Goal: Task Accomplishment & Management: Use online tool/utility

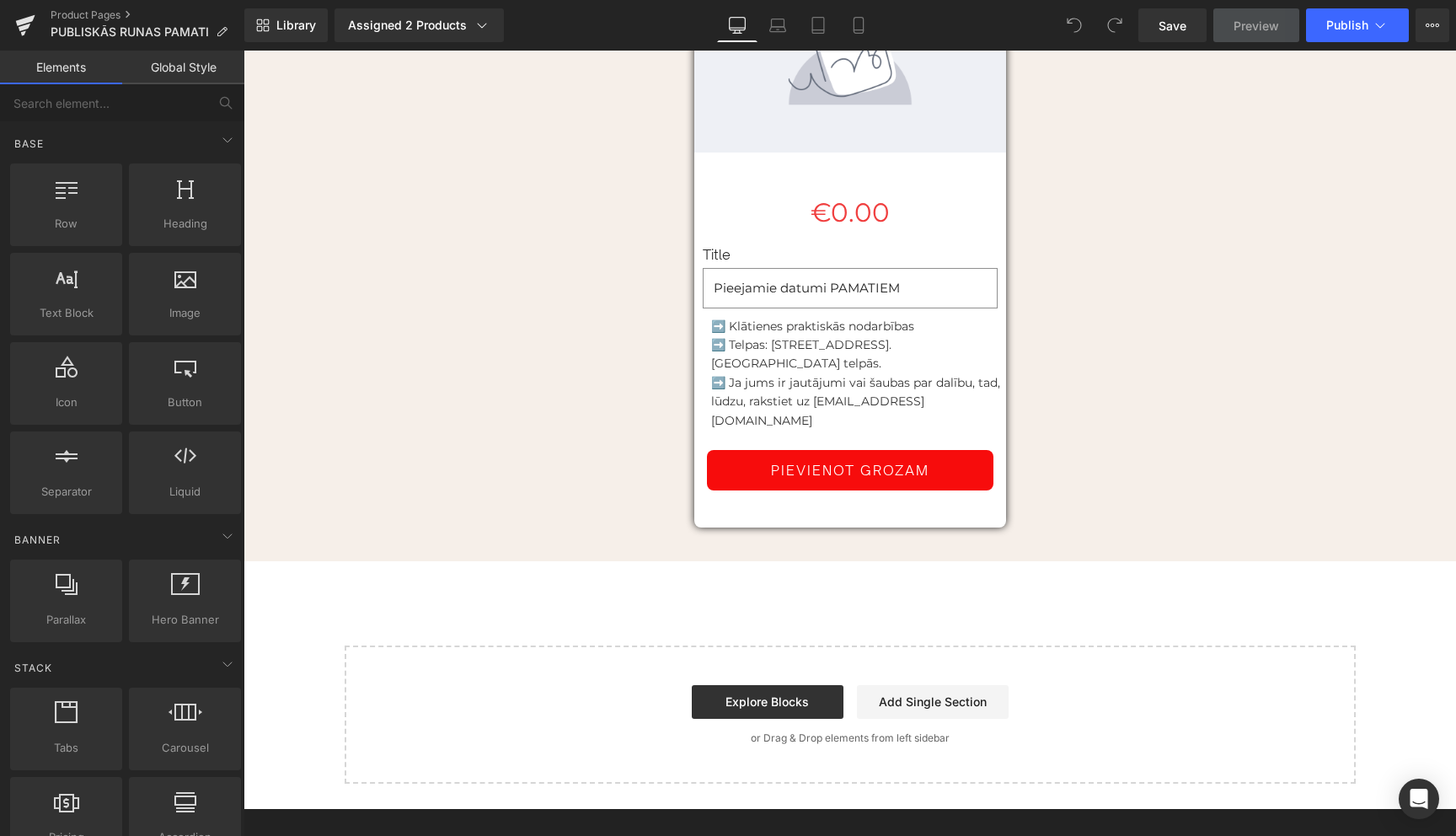
scroll to position [3924, 0]
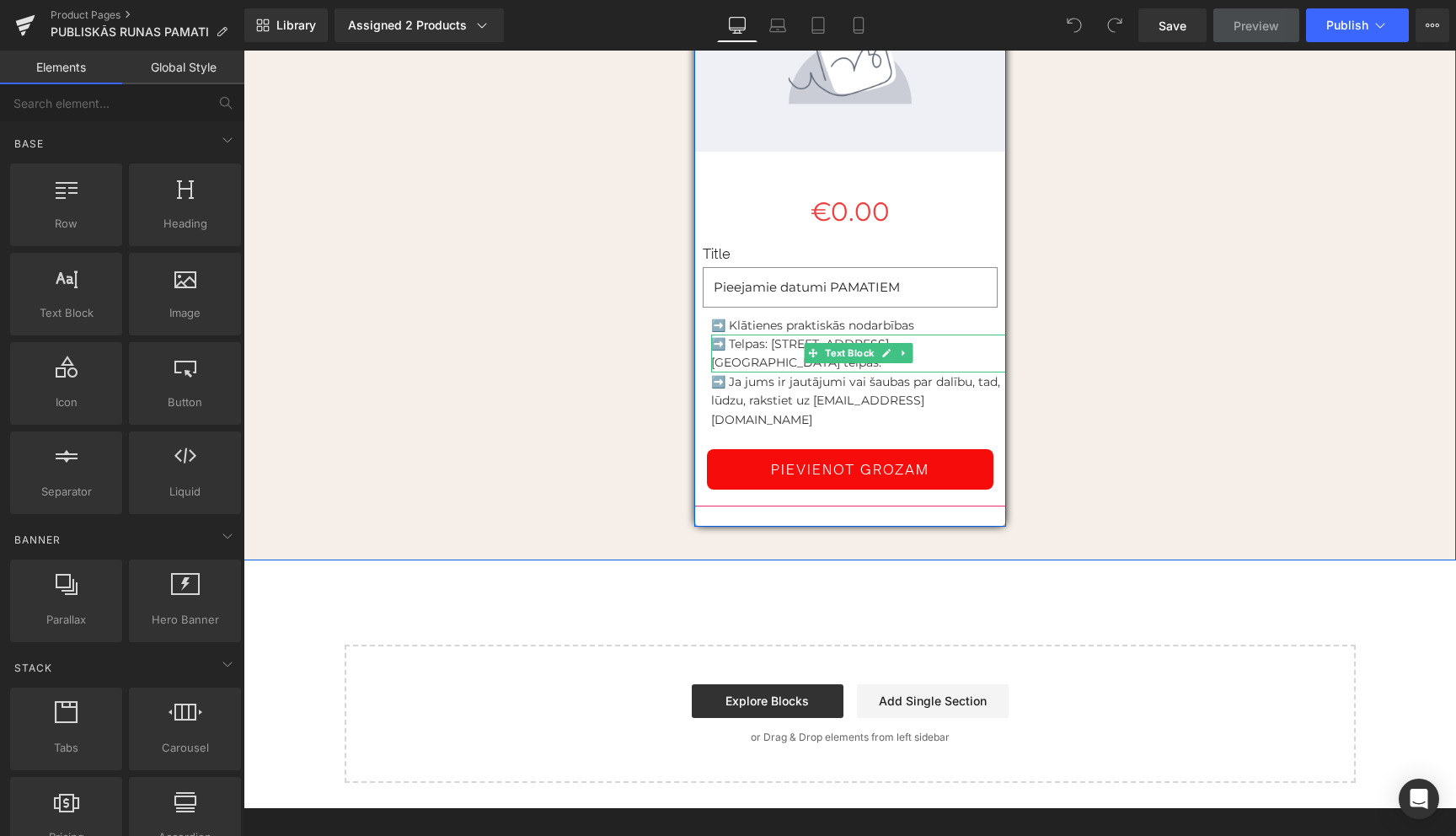
click at [792, 335] on p "➡️ Telpas: [STREET_ADDRESS]. [GEOGRAPHIC_DATA] telpās." at bounding box center [858, 354] width 295 height 38
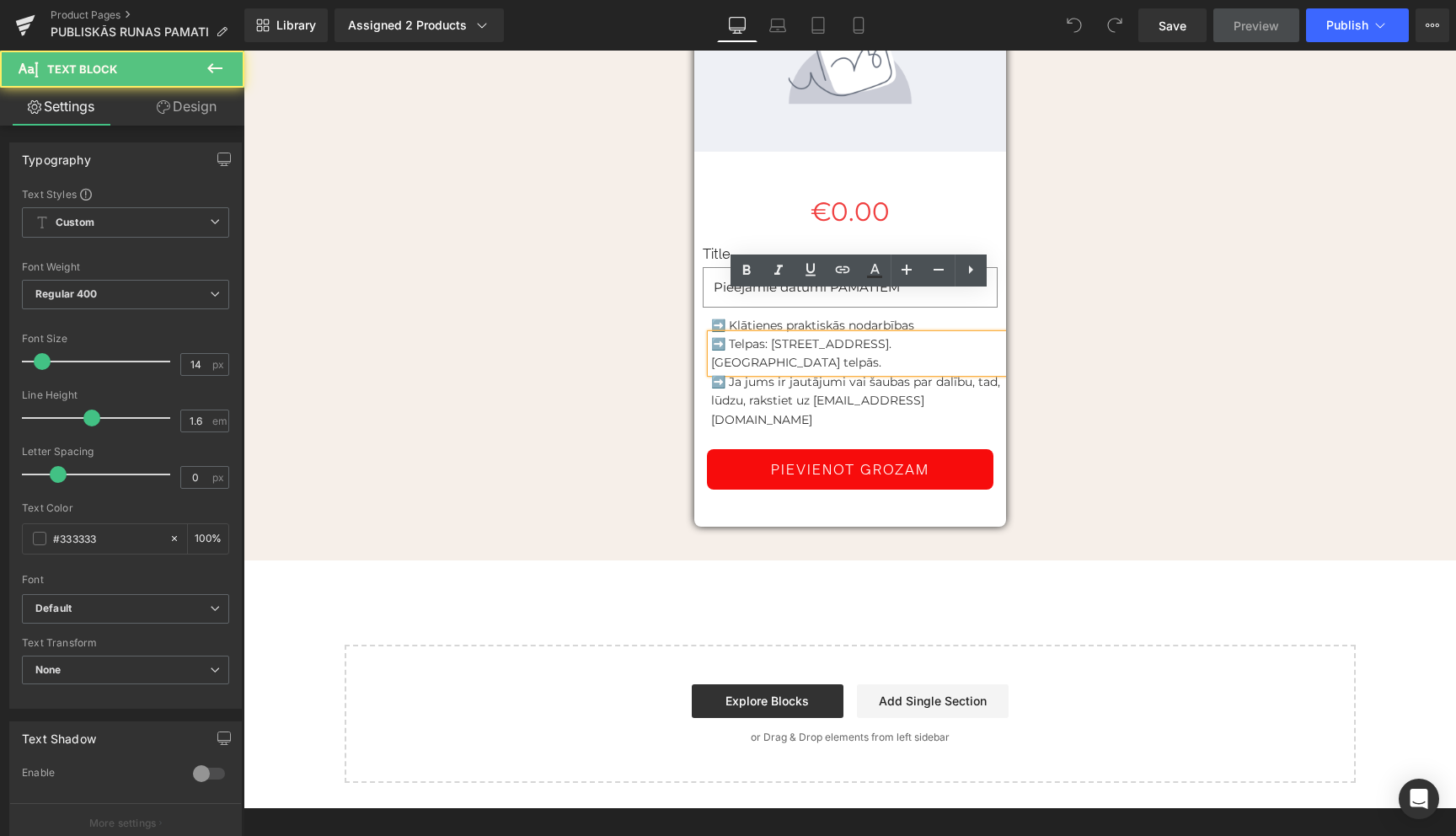
click at [799, 335] on p "➡️ Telpas: [STREET_ADDRESS]. [GEOGRAPHIC_DATA] telpās." at bounding box center [858, 354] width 295 height 38
drag, startPoint x: 755, startPoint y: 323, endPoint x: 772, endPoint y: 307, distance: 23.3
click at [772, 335] on p "➡️ Telpas: [STREET_ADDRESS]. [GEOGRAPHIC_DATA] telpās." at bounding box center [858, 354] width 295 height 38
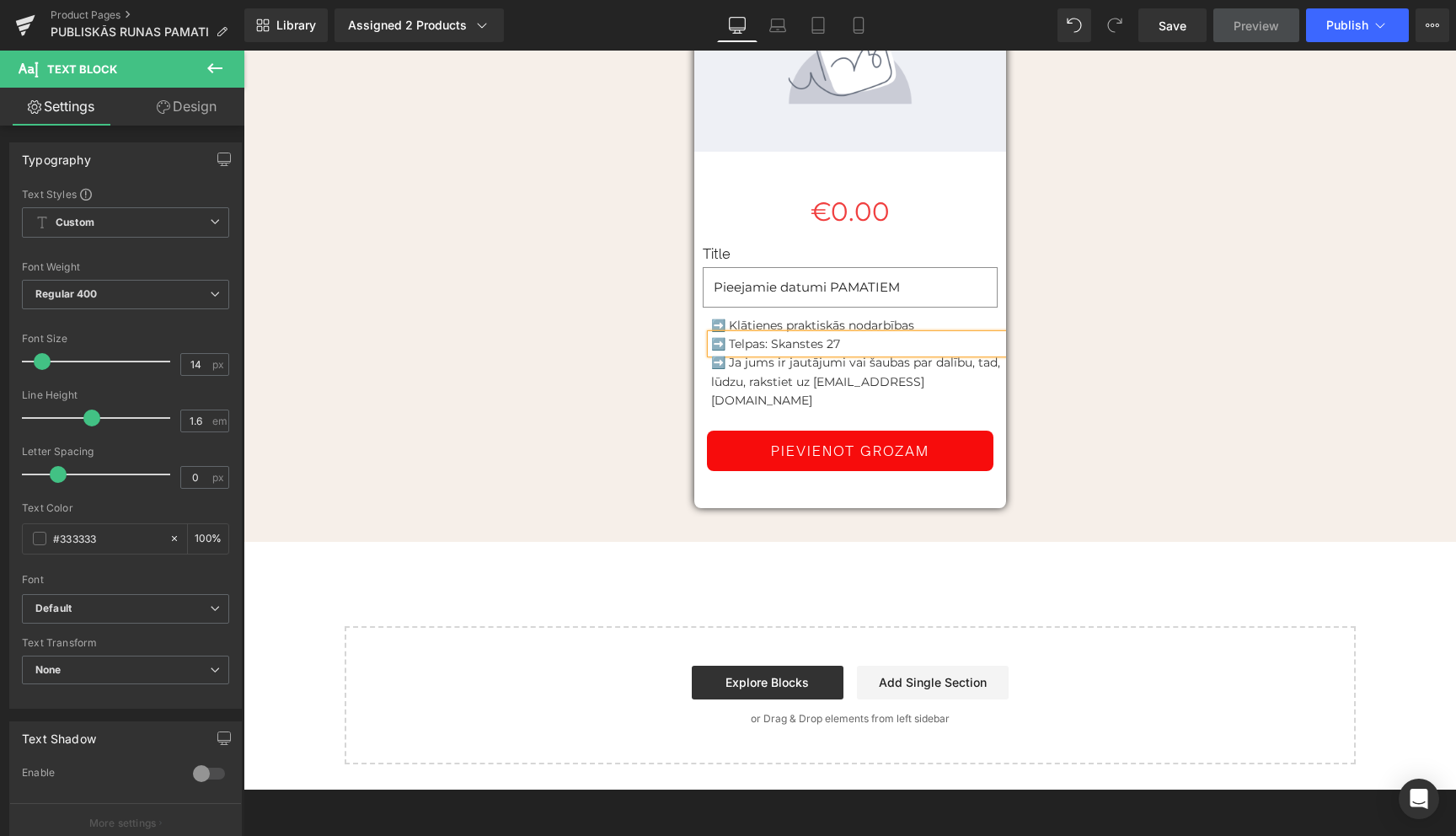
click at [1101, 316] on div "(P) Image €0.00 €0 (P) Price Title Pieejamie datumi PAMATIEM Price (P) Variants…" at bounding box center [849, 258] width 1010 height 564
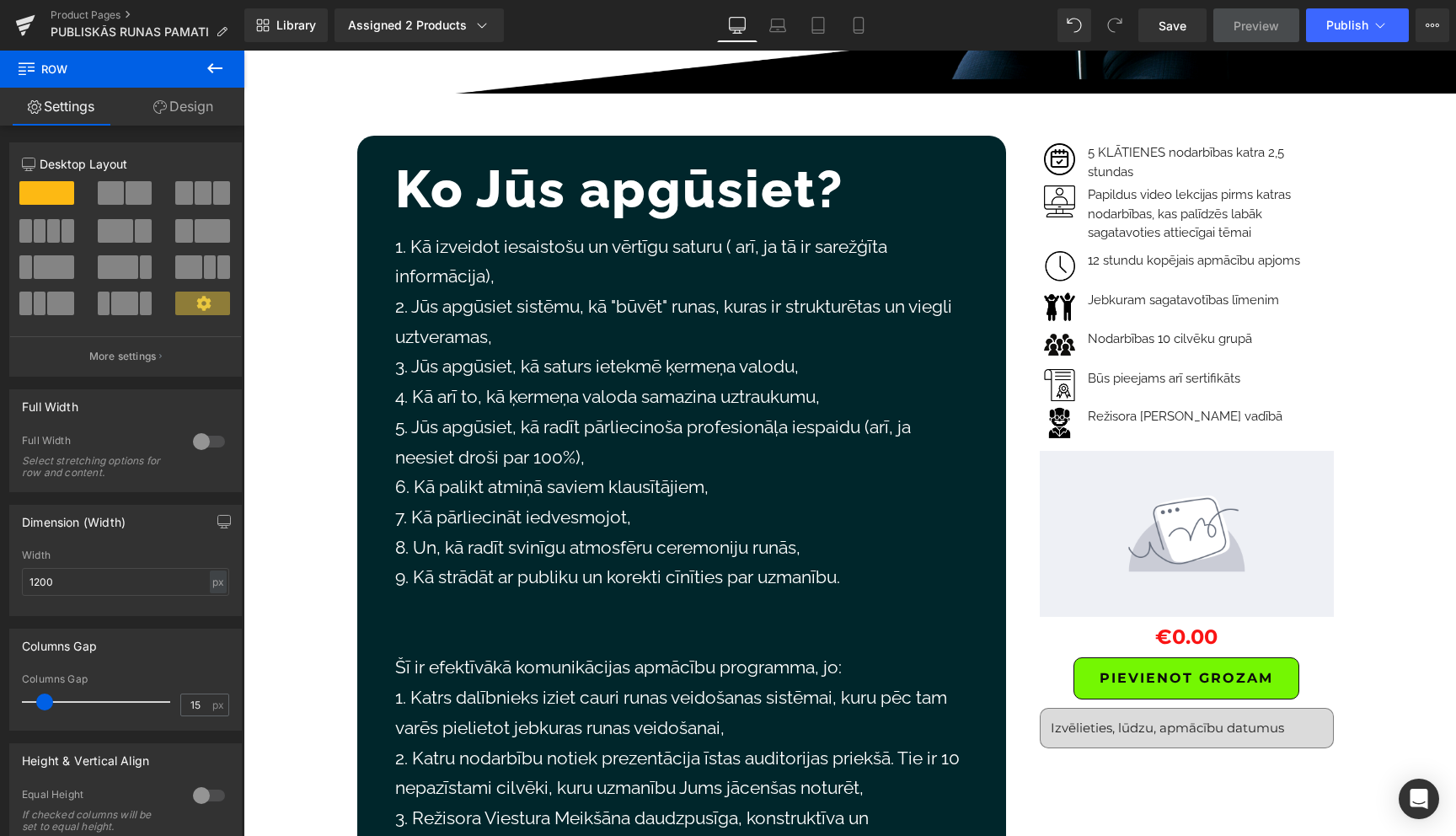
scroll to position [657, 0]
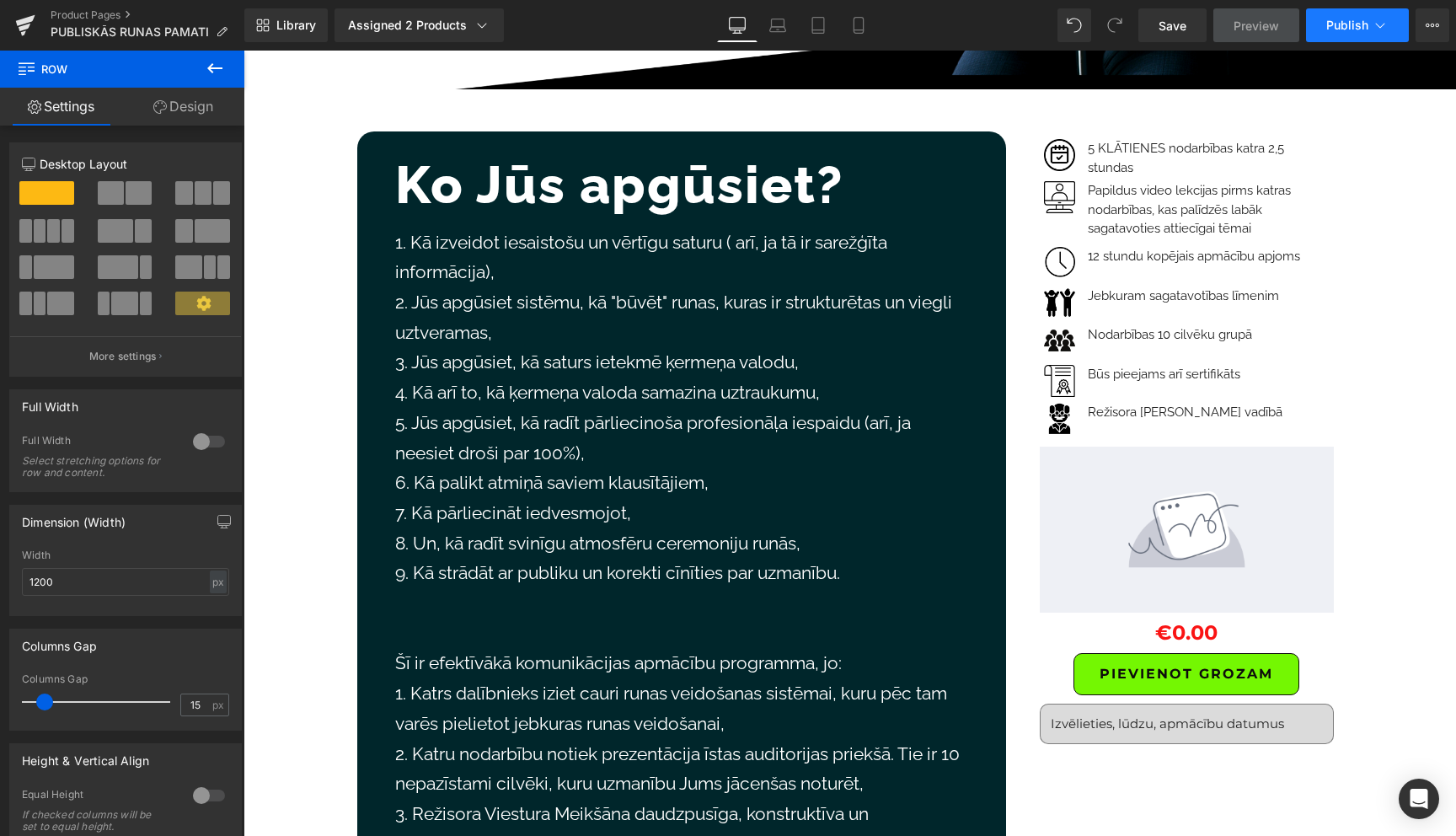
click at [1374, 24] on icon at bounding box center [1380, 26] width 17 height 17
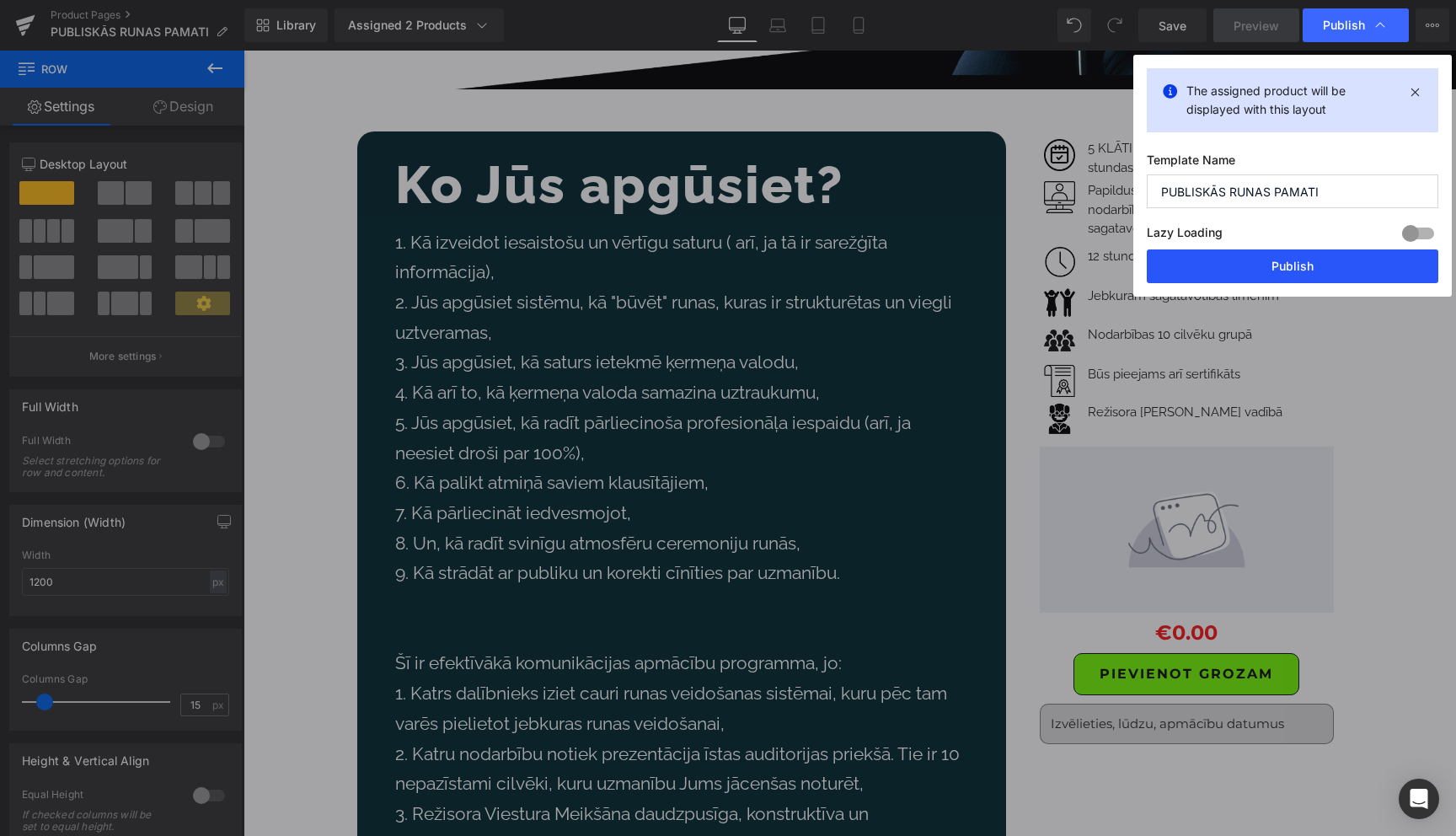
click at [1292, 264] on button "Publish" at bounding box center [1293, 266] width 292 height 34
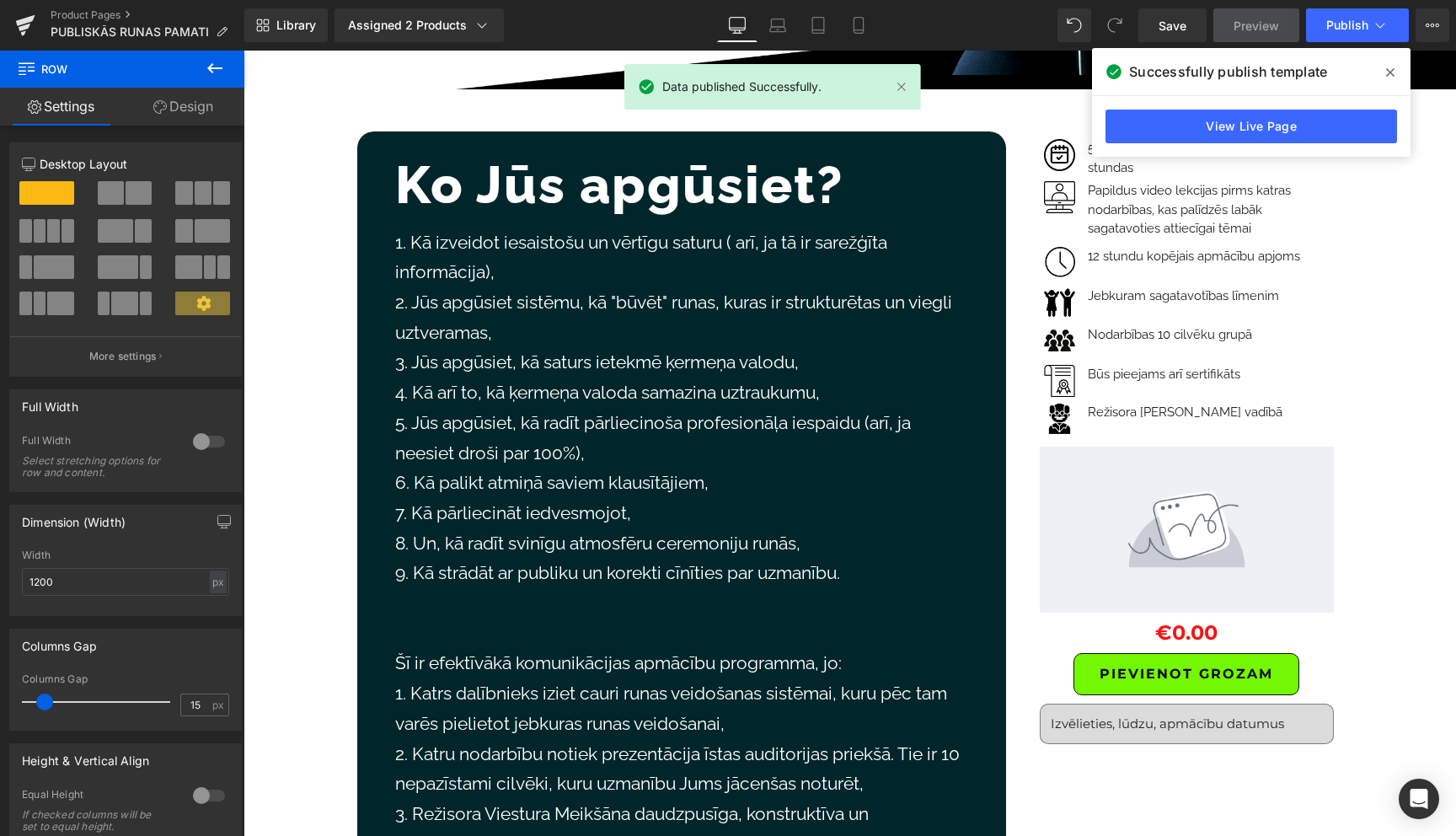
click at [1390, 66] on icon at bounding box center [1390, 72] width 9 height 13
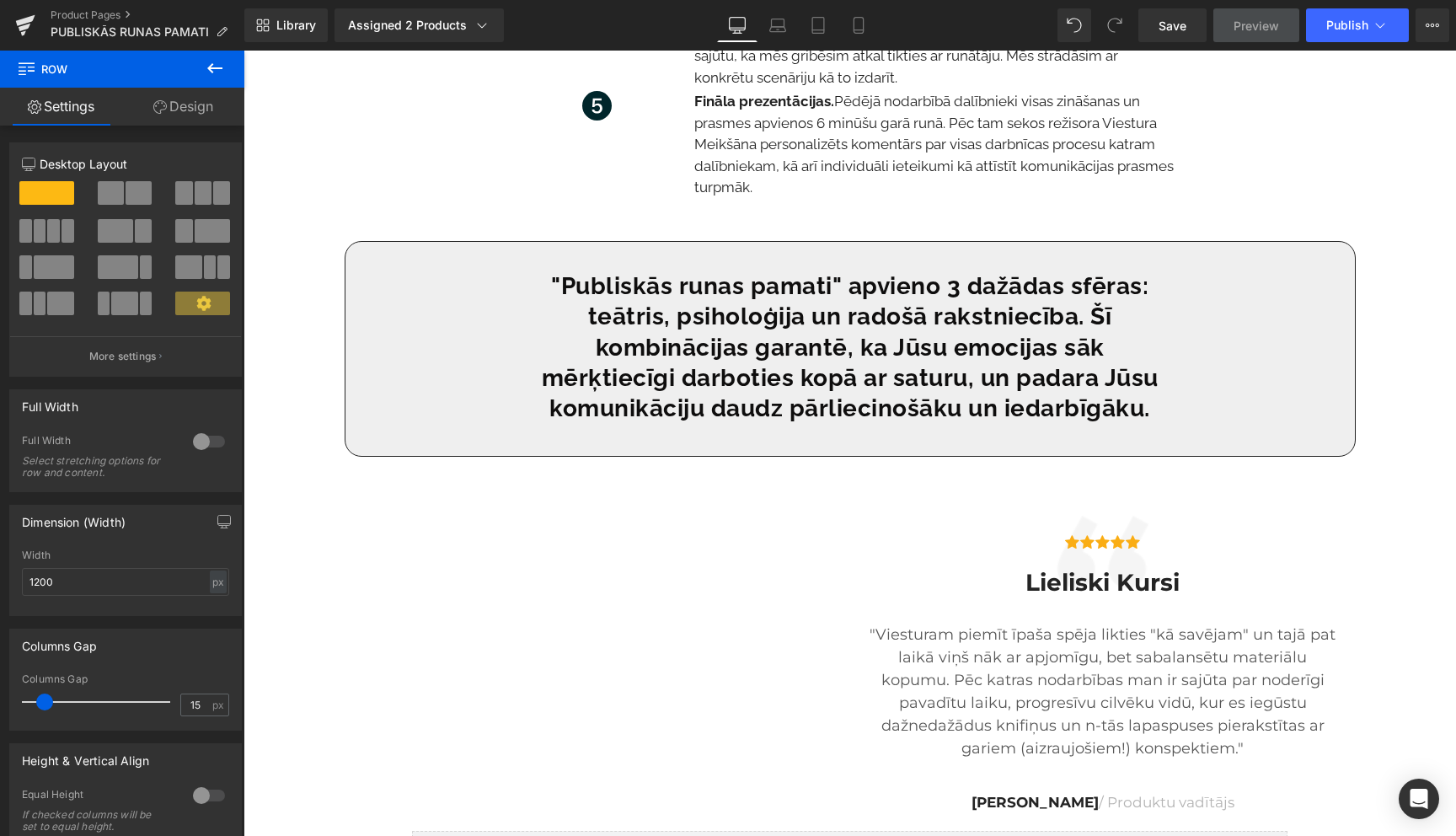
scroll to position [2722, 0]
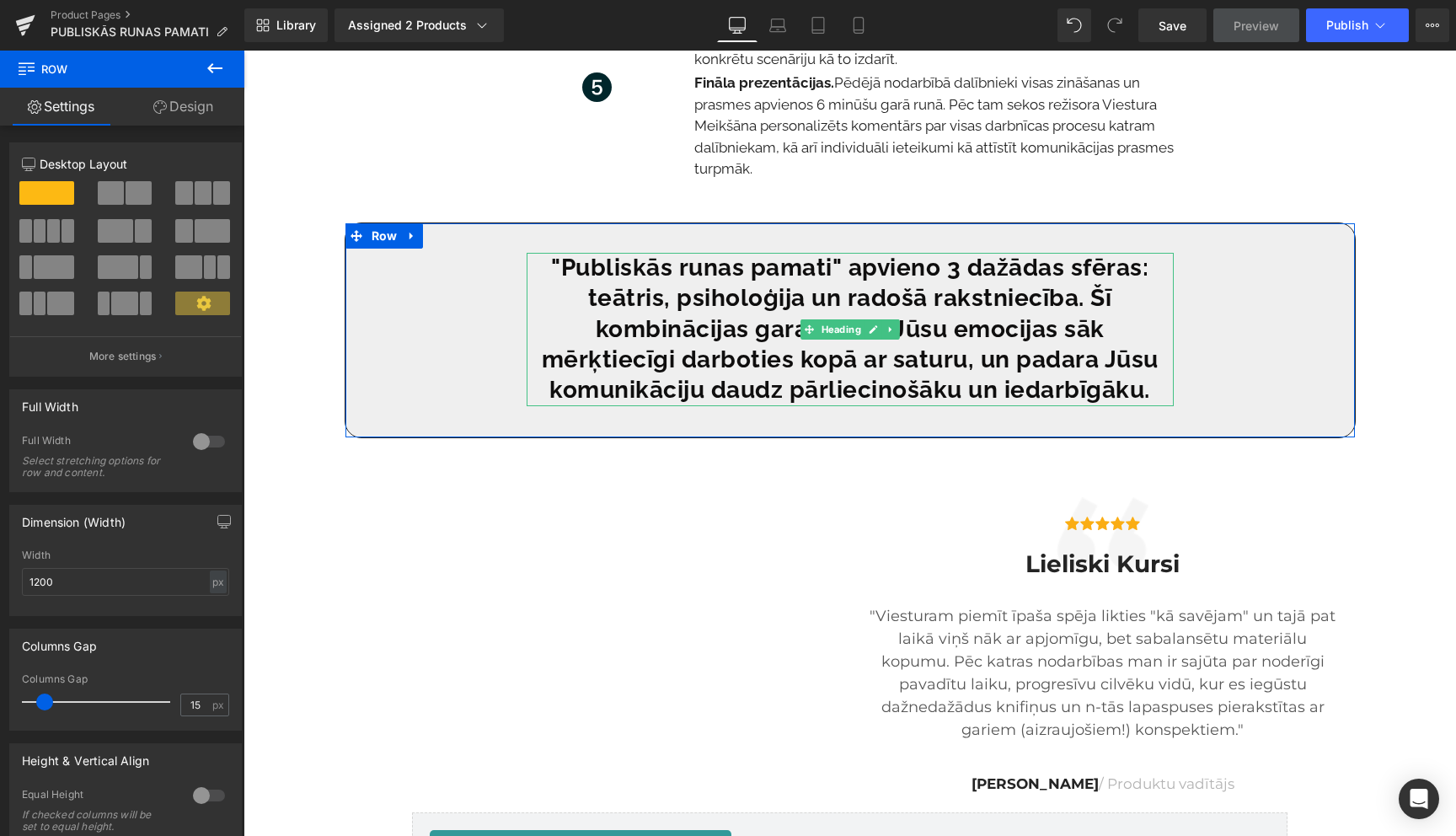
click at [972, 300] on span ""Publiskās runas pamati" apvieno 3 dažādas sfēras: teātris, psiholoģija un rado…" at bounding box center [849, 329] width 617 height 151
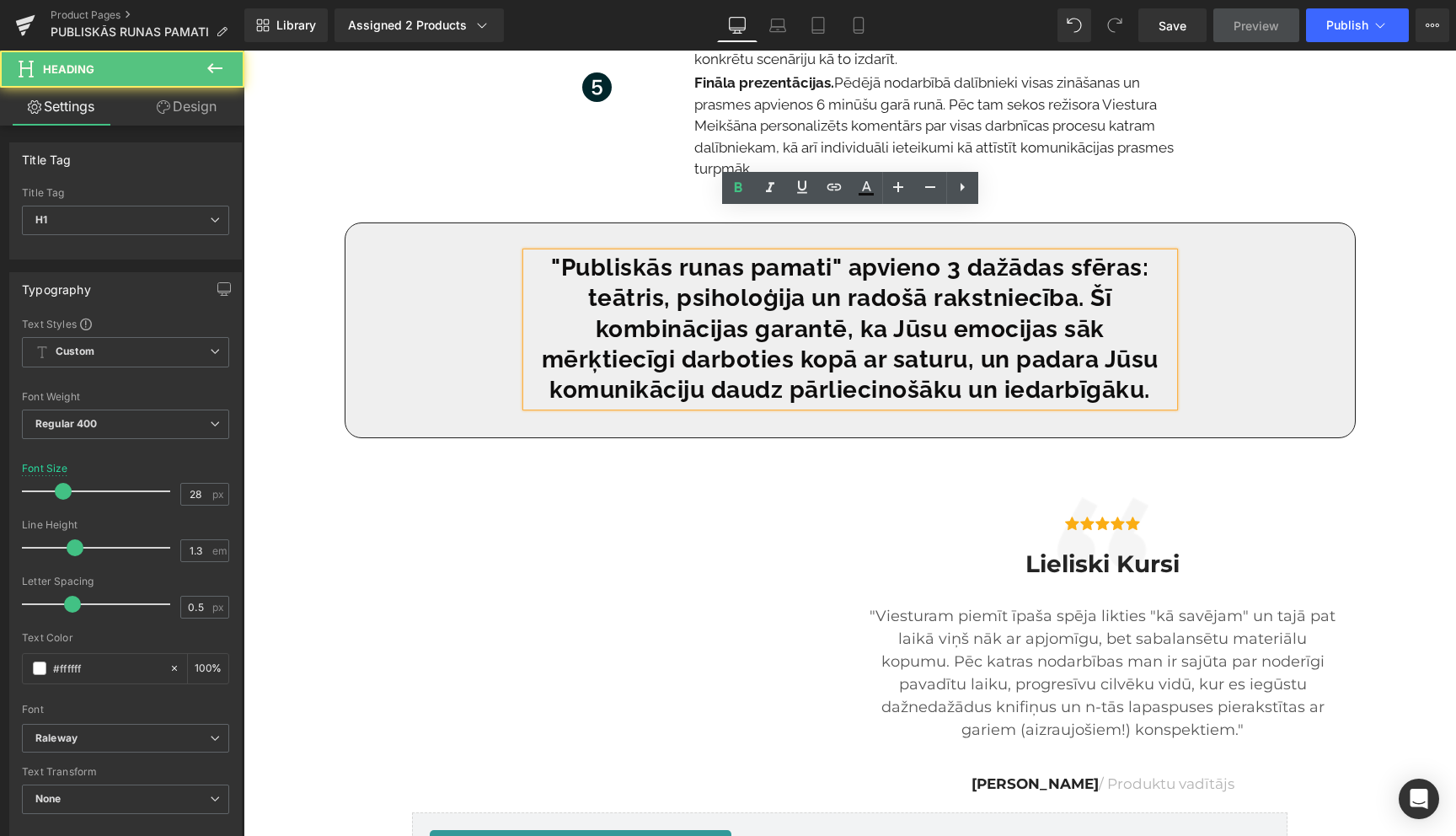
click at [972, 300] on span ""Publiskās runas pamati" apvieno 3 dažādas sfēras: teātris, psiholoģija un rado…" at bounding box center [849, 329] width 617 height 151
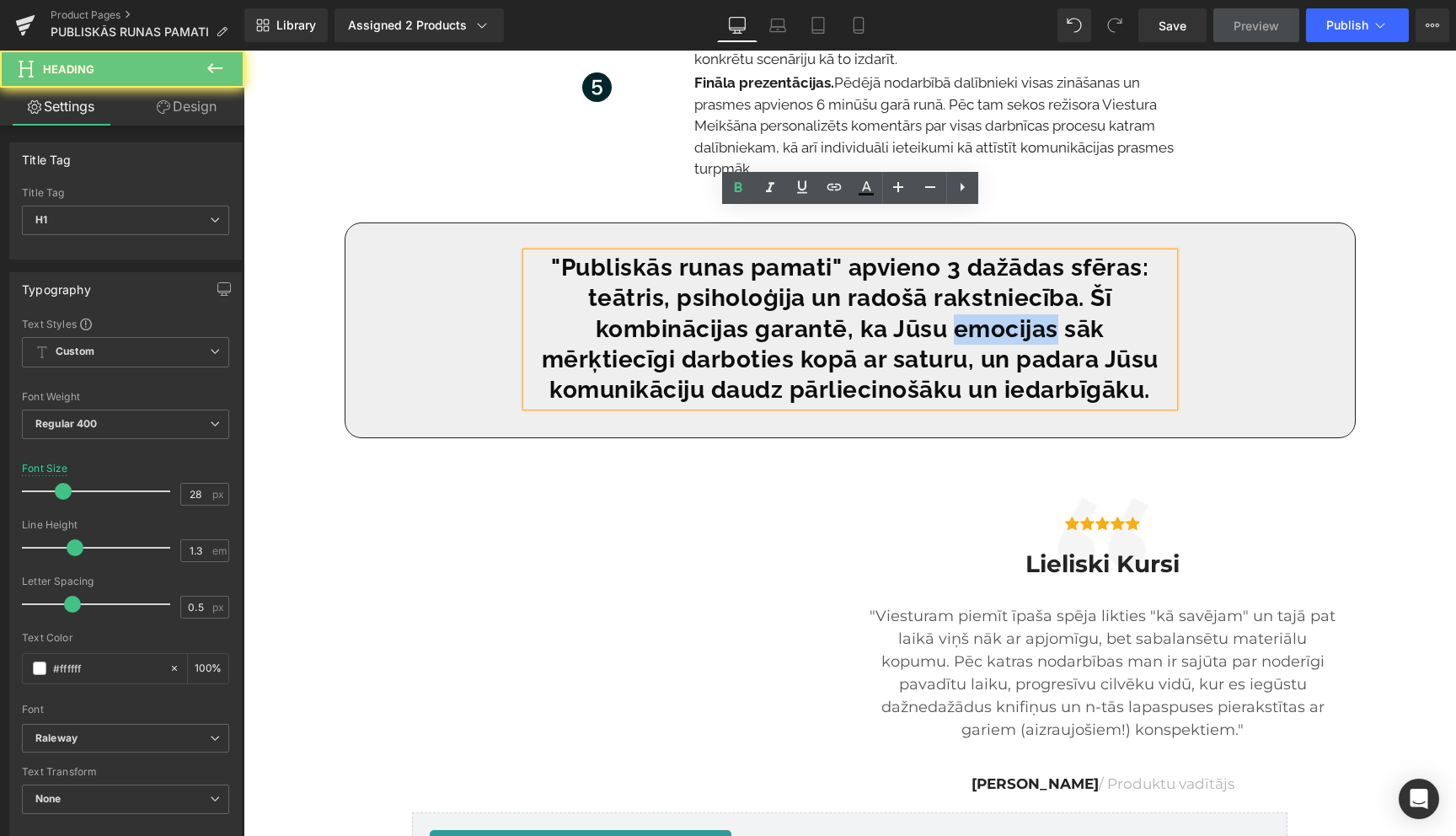
click at [972, 300] on span ""Publiskās runas pamati" apvieno 3 dažādas sfēras: teātris, psiholoģija un rado…" at bounding box center [849, 329] width 617 height 151
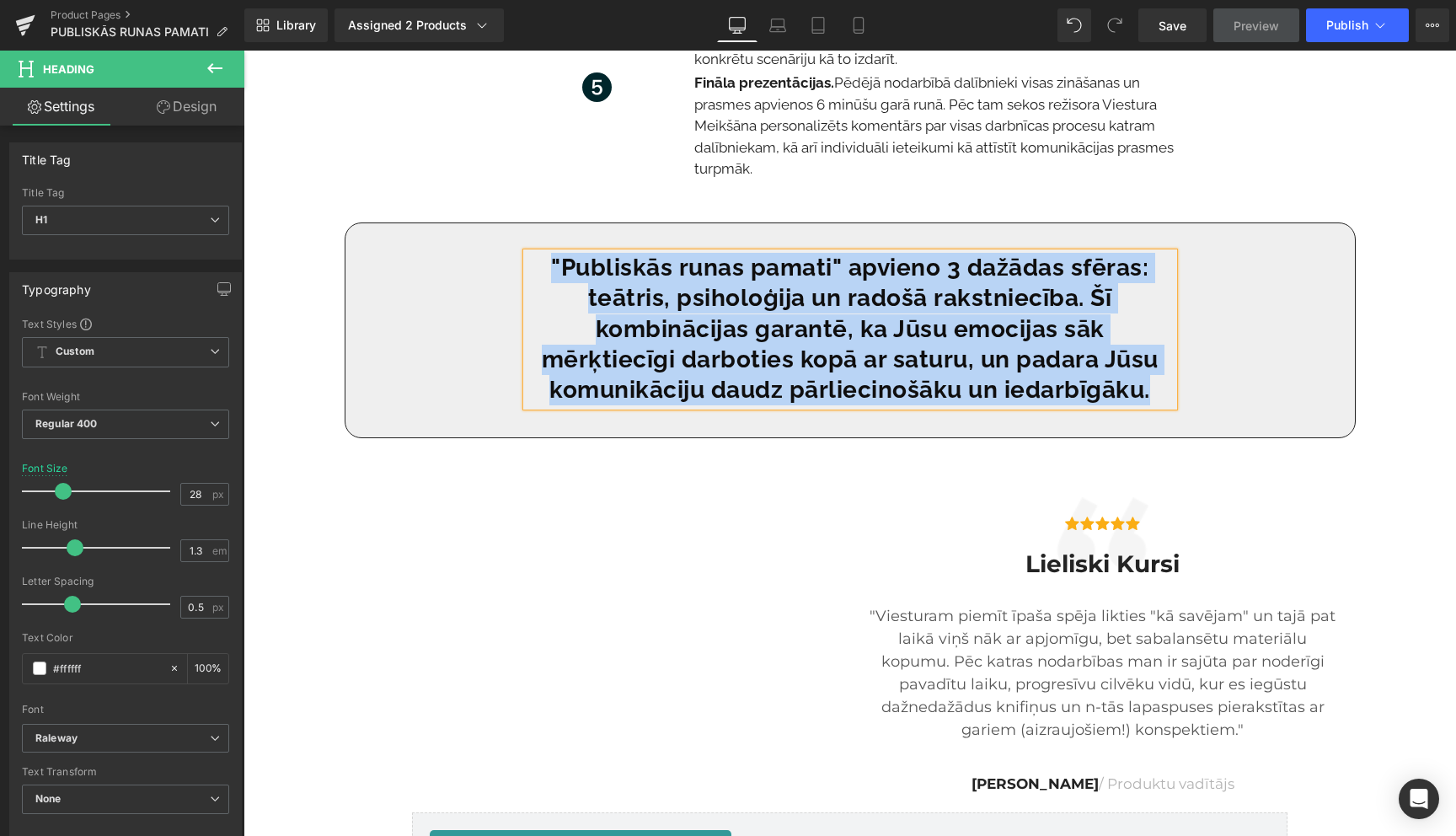
copy span ""Publiskās runas pamati" apvieno 3 dažādas sfēras: teātris, psiholoģija un rado…"
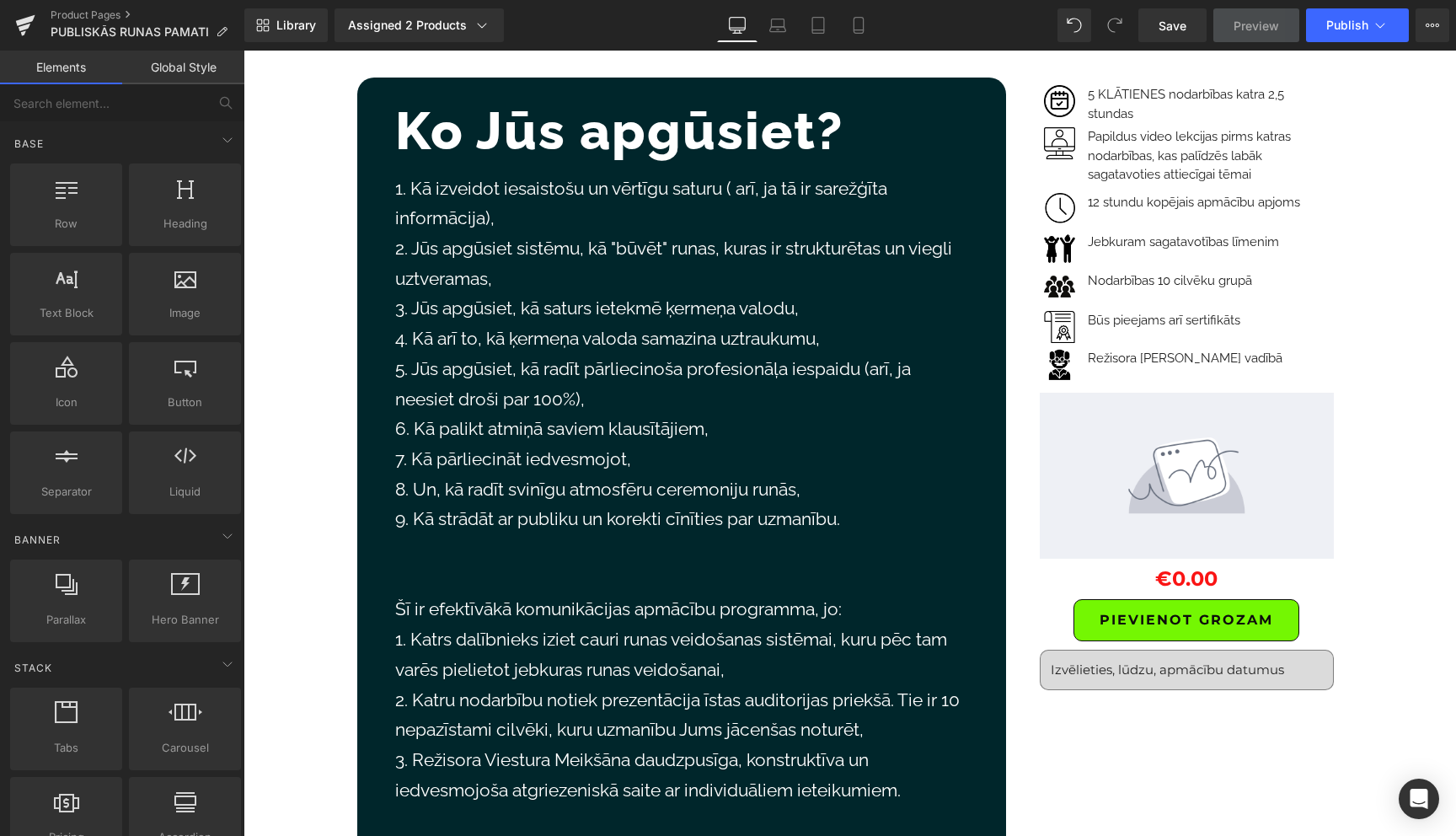
scroll to position [708, 0]
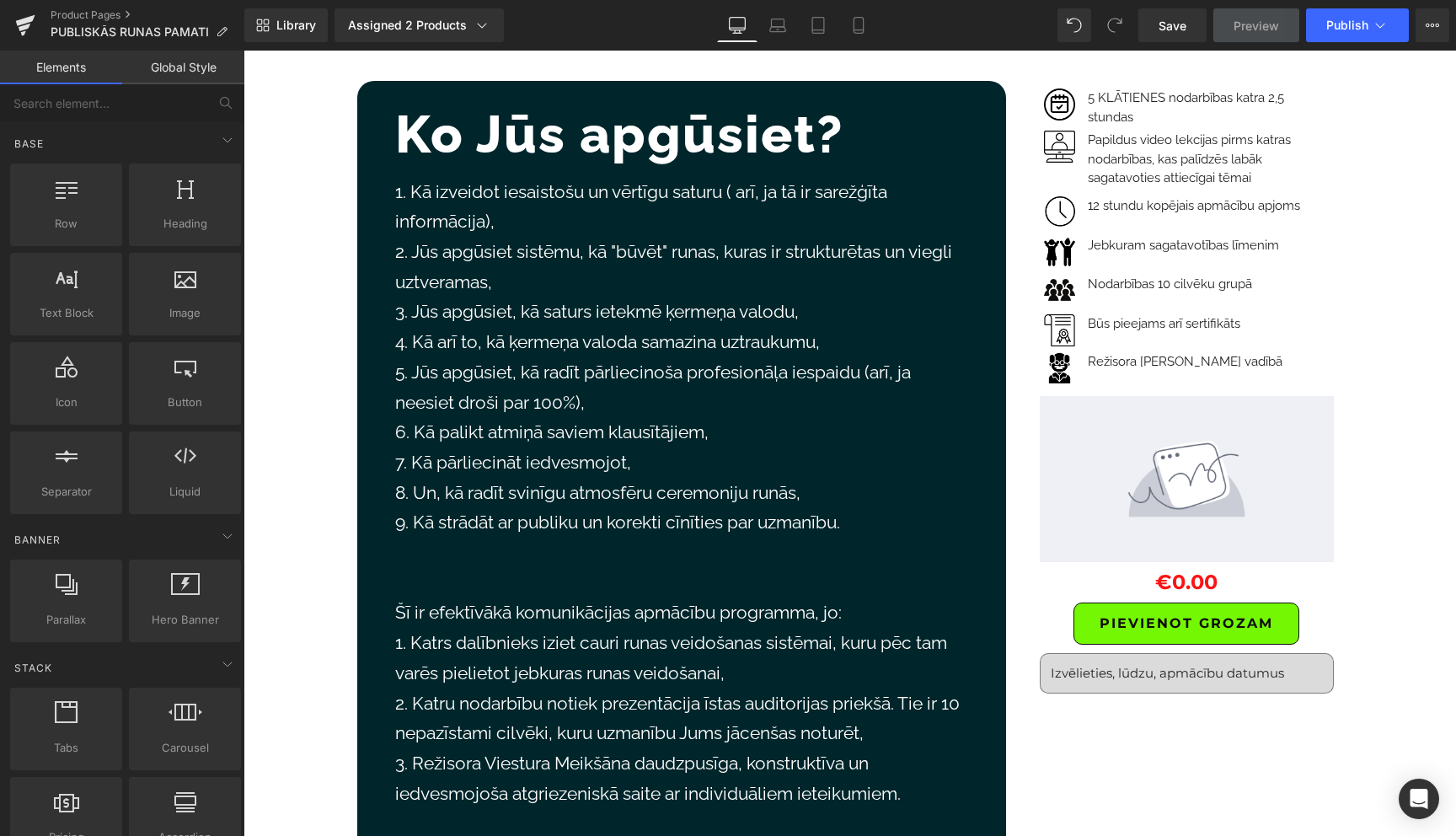
click at [563, 297] on p "3. Jūs apgūsiet, kā saturs ietekmē ķermeņa valodu," at bounding box center [682, 312] width 573 height 30
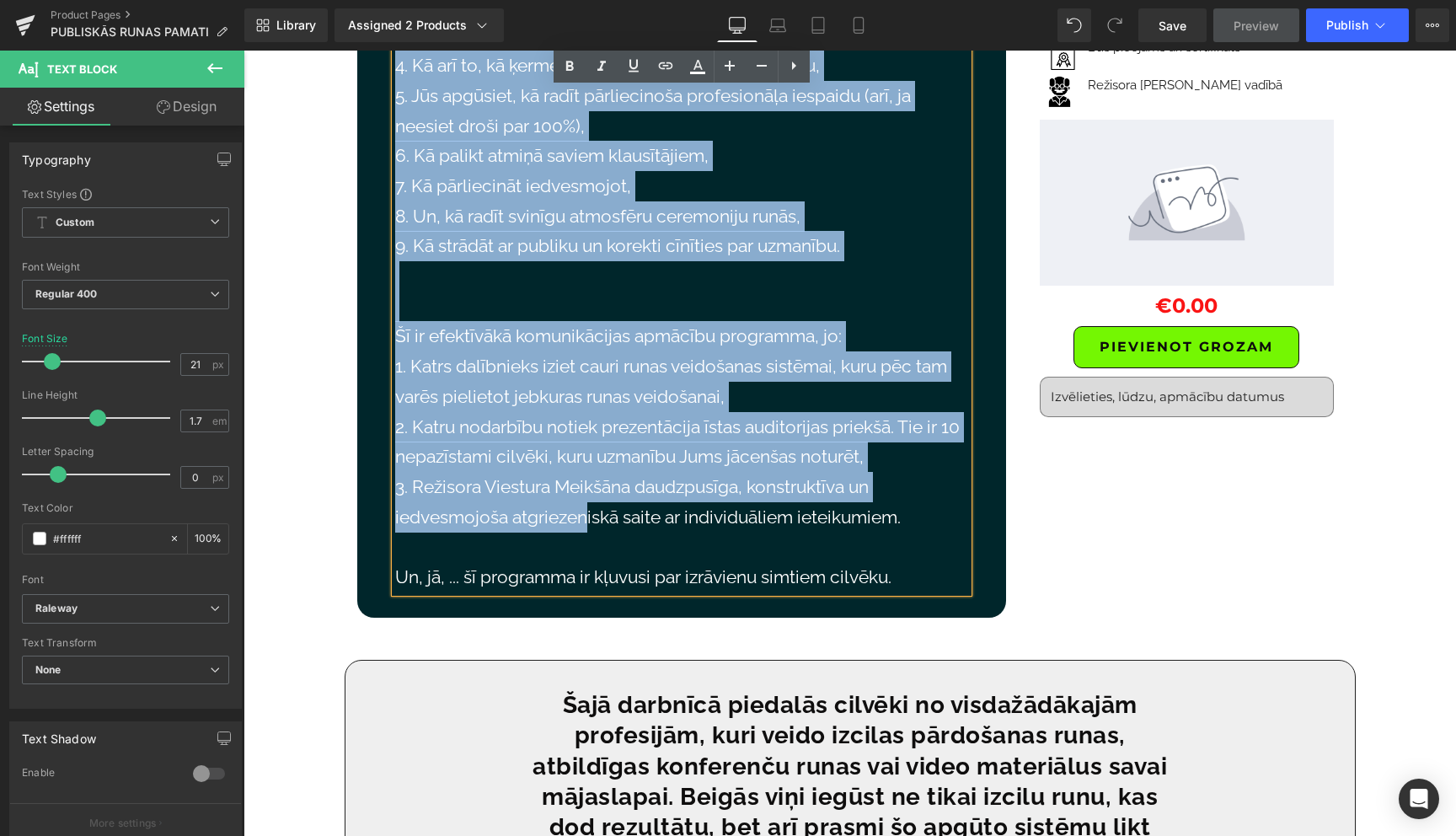
scroll to position [994, 0]
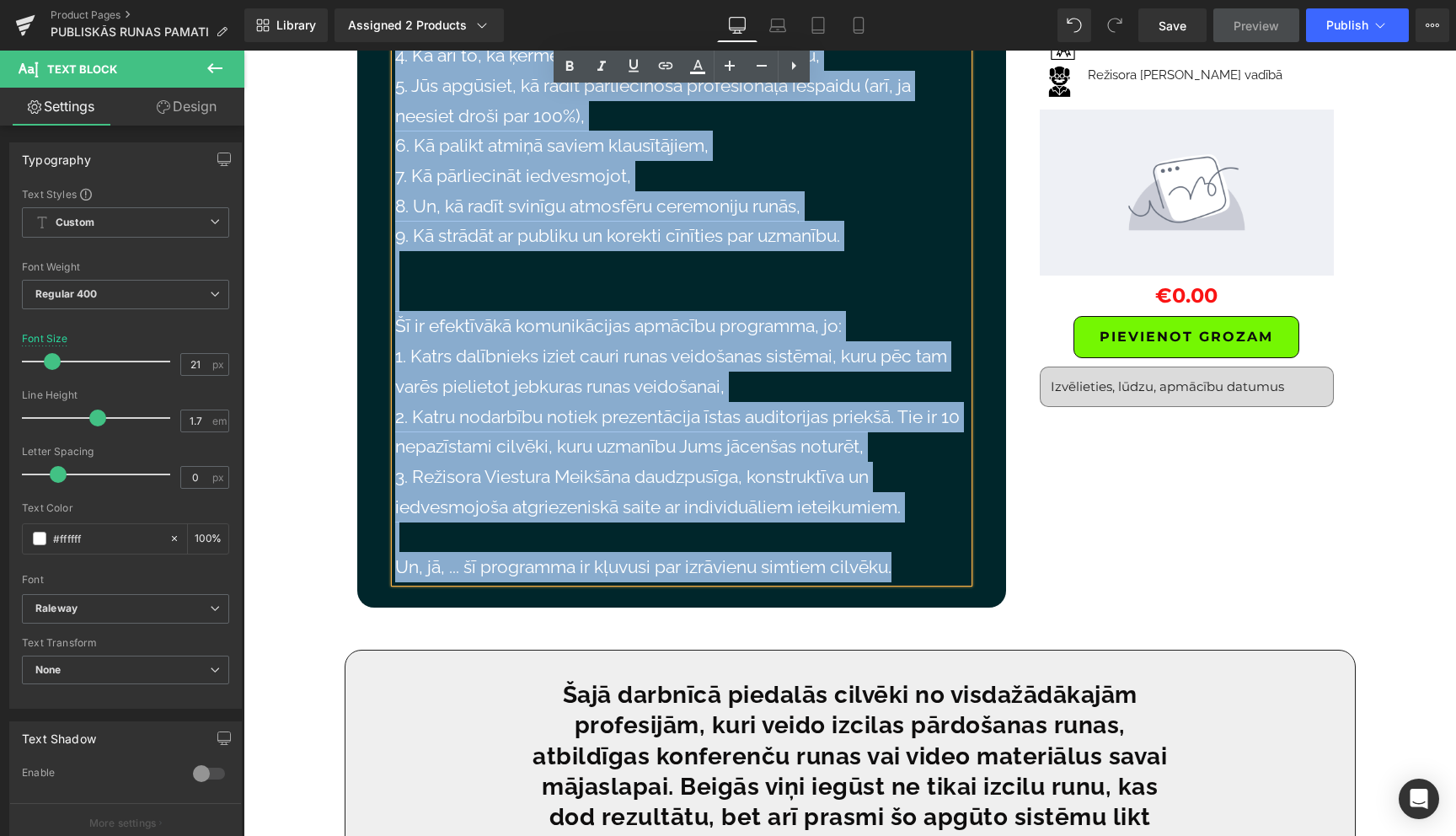
drag, startPoint x: 397, startPoint y: 150, endPoint x: 907, endPoint y: 516, distance: 627.7
click at [907, 516] on div "1. Kā izveidot iesaistošu un vērtīgu saturu ( arī, ja tā ir sarežģīta informāci…" at bounding box center [682, 229] width 573 height 704
copy div "1. Lo ipsumdol sitametcon ad elitsed doeius ( tem, in ut la etdolorem aliquaeni…"
